Goal: Transaction & Acquisition: Purchase product/service

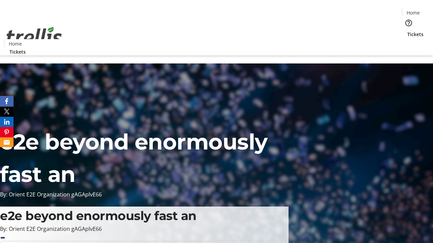
click at [407, 31] on span "Tickets" at bounding box center [415, 34] width 16 height 7
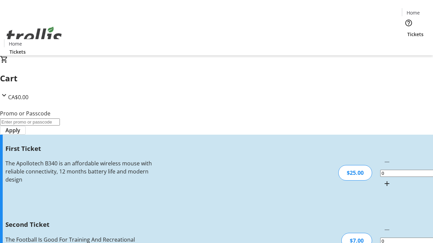
click at [383, 180] on mat-icon "Increment by one" at bounding box center [387, 184] width 8 height 8
type input "1"
type input "2"
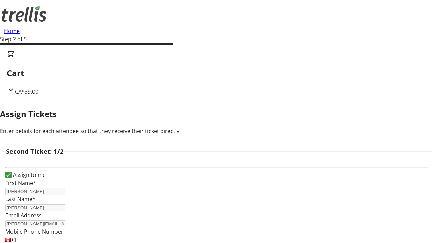
type input "[PERSON_NAME]"
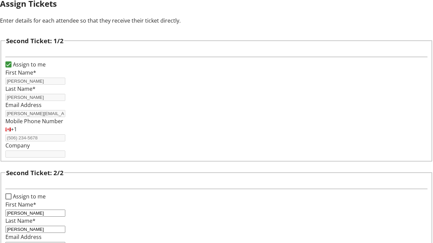
type input "[PERSON_NAME][EMAIL_ADDRESS][DOMAIN_NAME]"
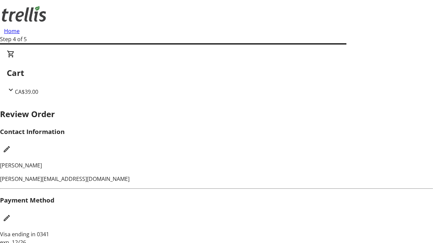
click at [11, 145] on mat-icon "Edit Contact Information" at bounding box center [7, 149] width 8 height 8
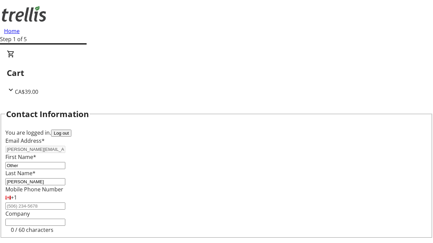
type input "Other"
type input "Name"
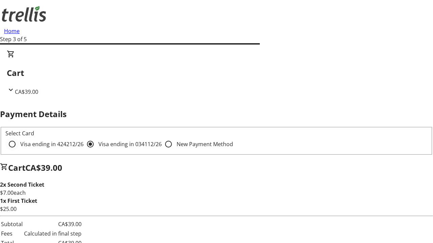
click at [19, 138] on input "Visa ending in 4242 12/26" at bounding box center [12, 145] width 14 height 14
radio input "true"
